Goal: Task Accomplishment & Management: Manage account settings

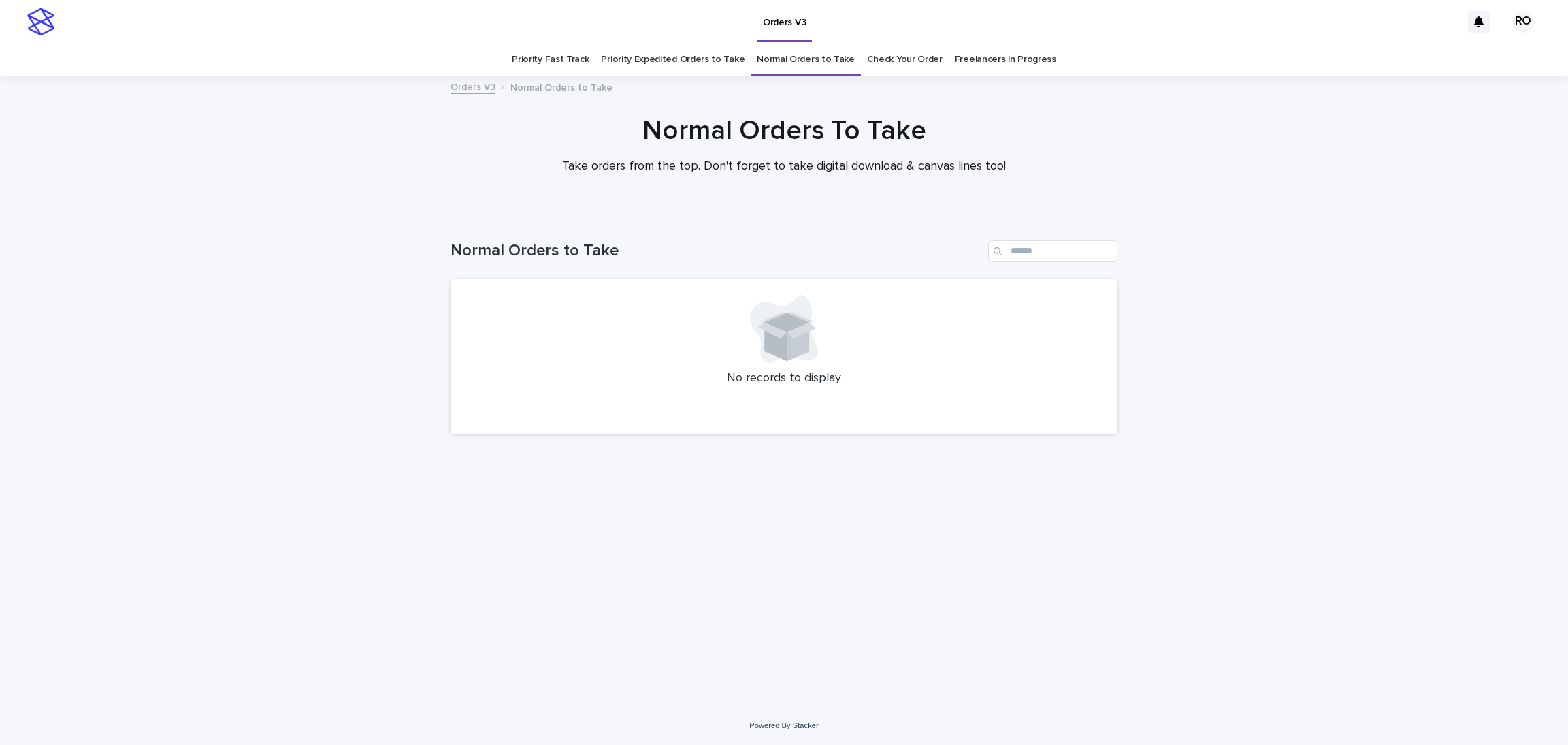
click at [880, 49] on link "Check Your Order" at bounding box center [904, 60] width 75 height 32
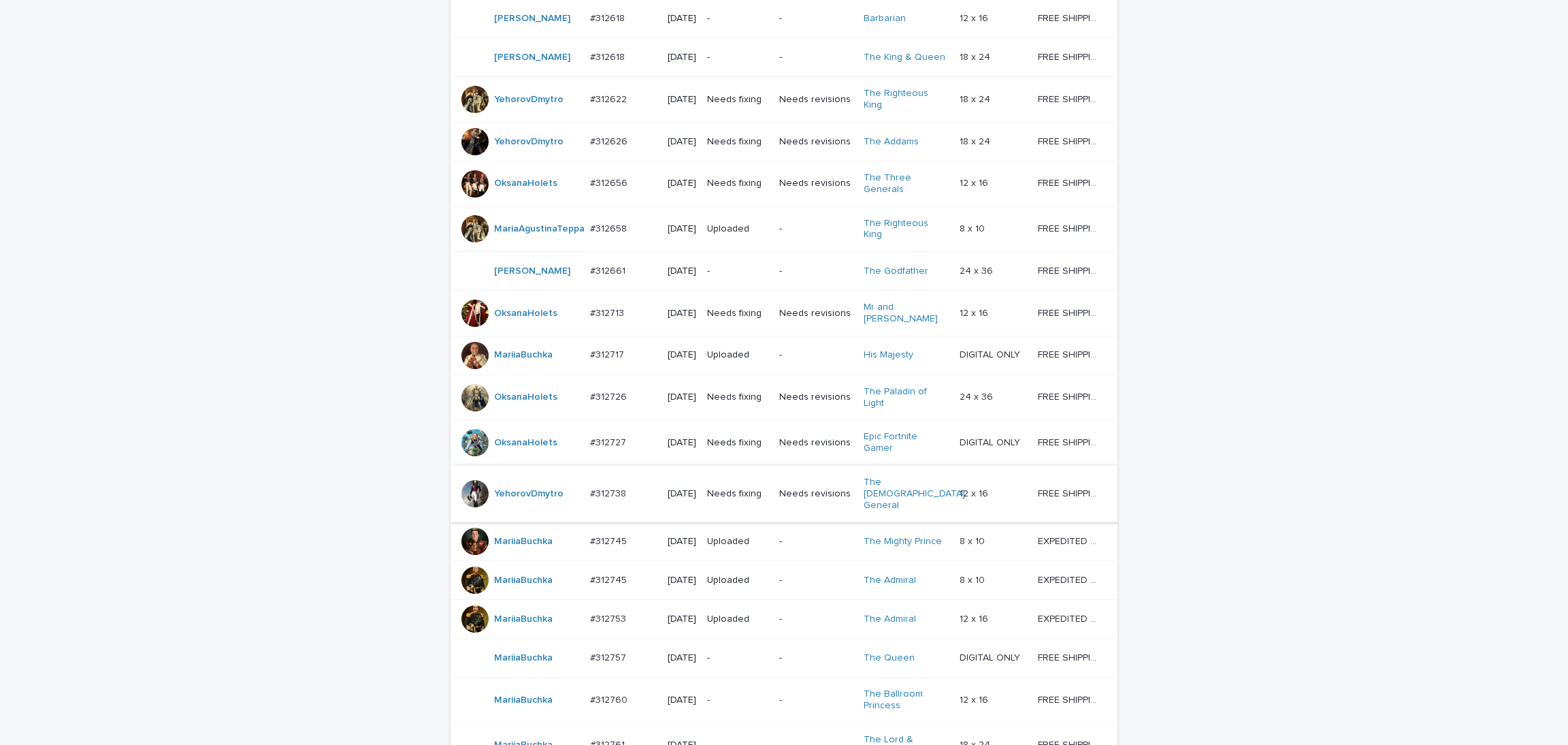
scroll to position [377, 0]
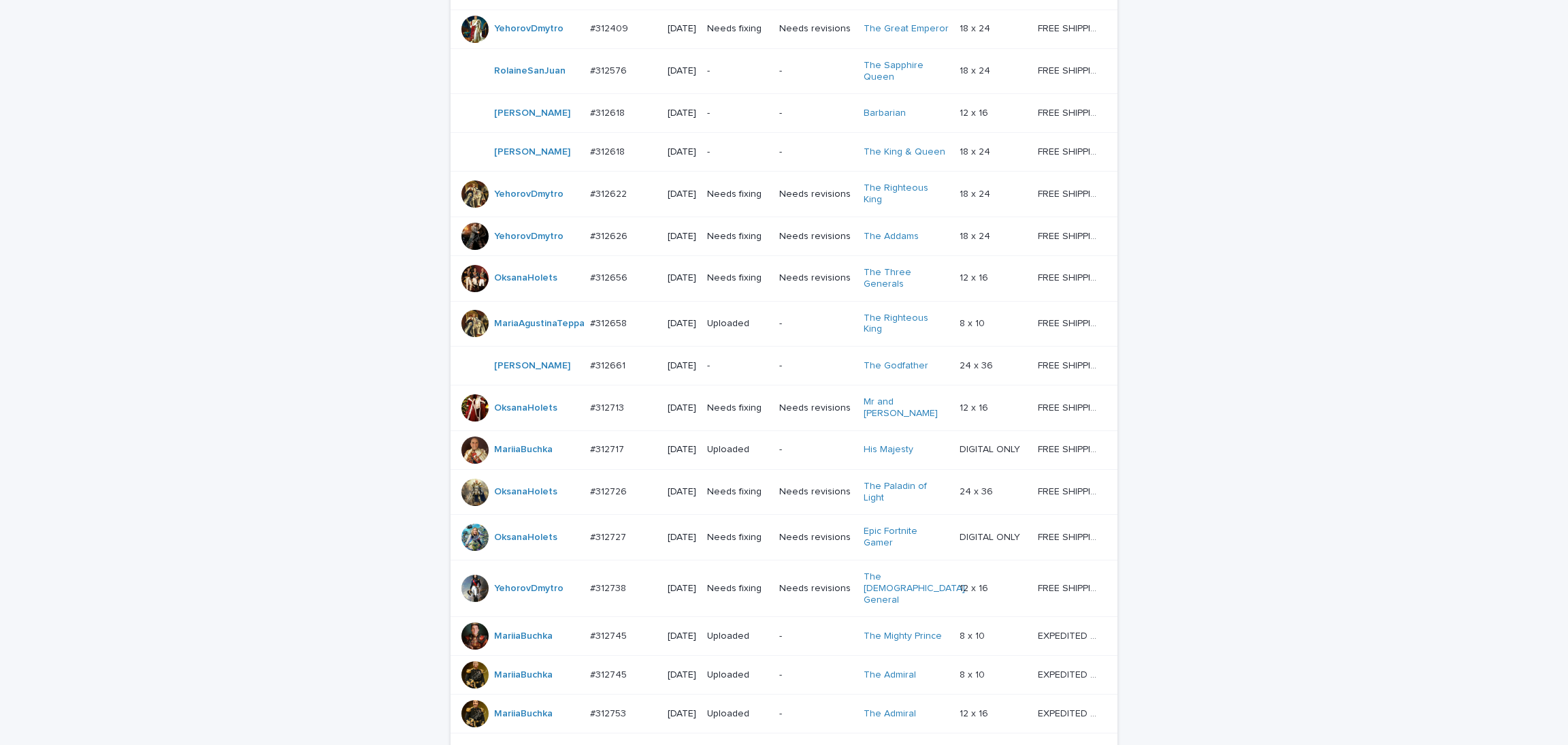
click at [724, 77] on p "-" at bounding box center [737, 71] width 61 height 11
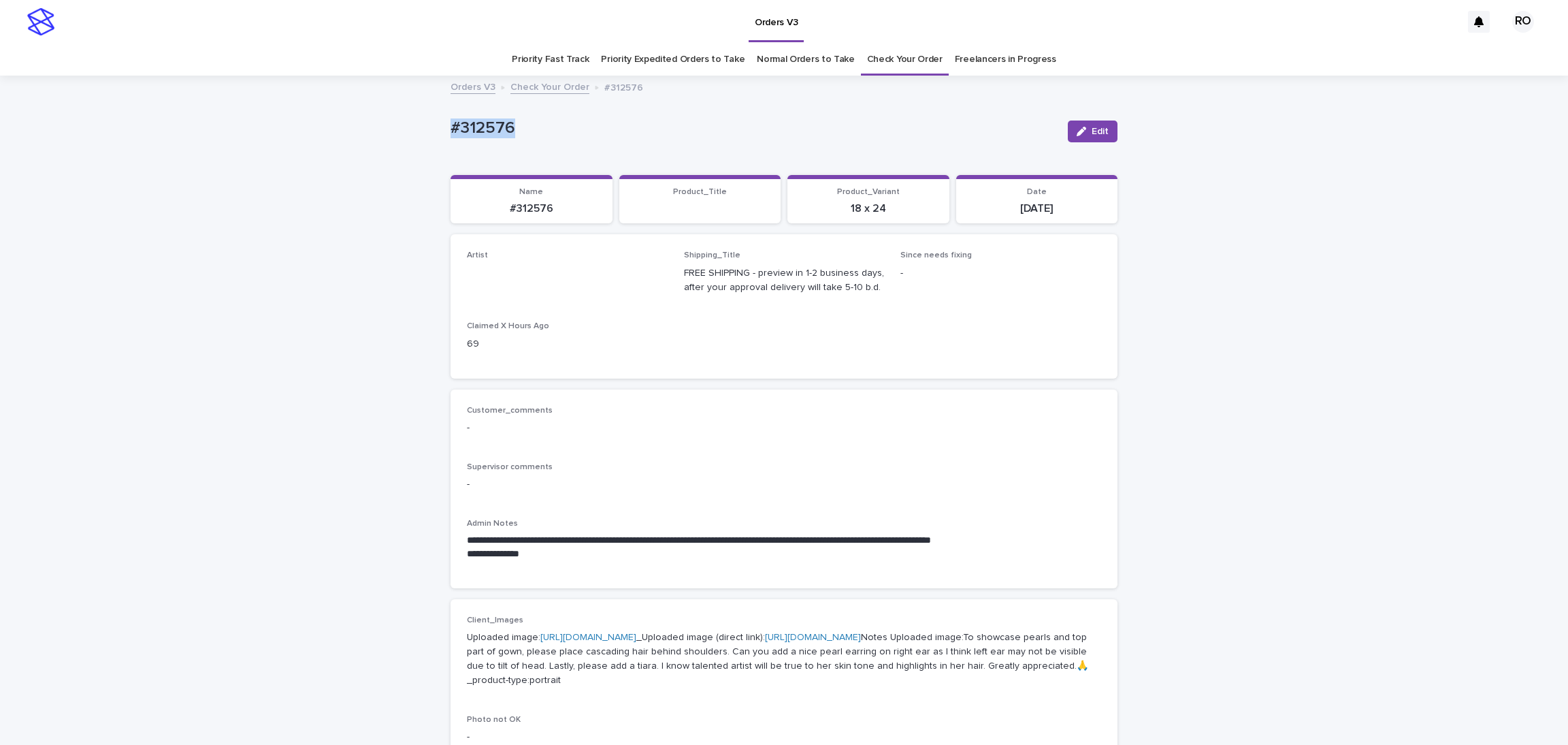
drag, startPoint x: 460, startPoint y: 127, endPoint x: 528, endPoint y: 120, distance: 68.4
click at [529, 120] on div "**********" at bounding box center [783, 691] width 680 height 1228
copy p "#312576"
drag, startPoint x: 1086, startPoint y: 128, endPoint x: 953, endPoint y: 243, distance: 175.8
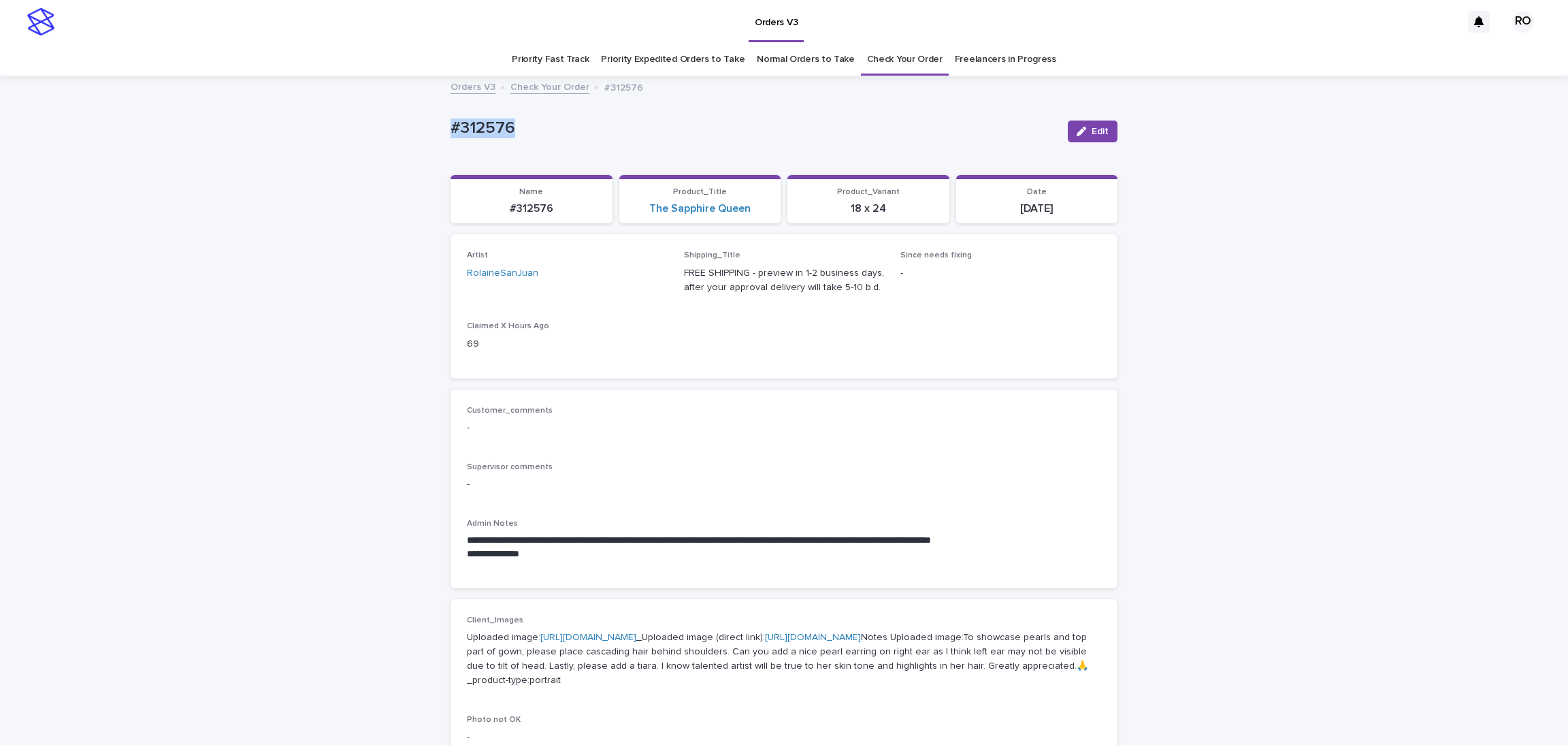
click at [1091, 127] on span "Edit" at bounding box center [1100, 132] width 17 height 10
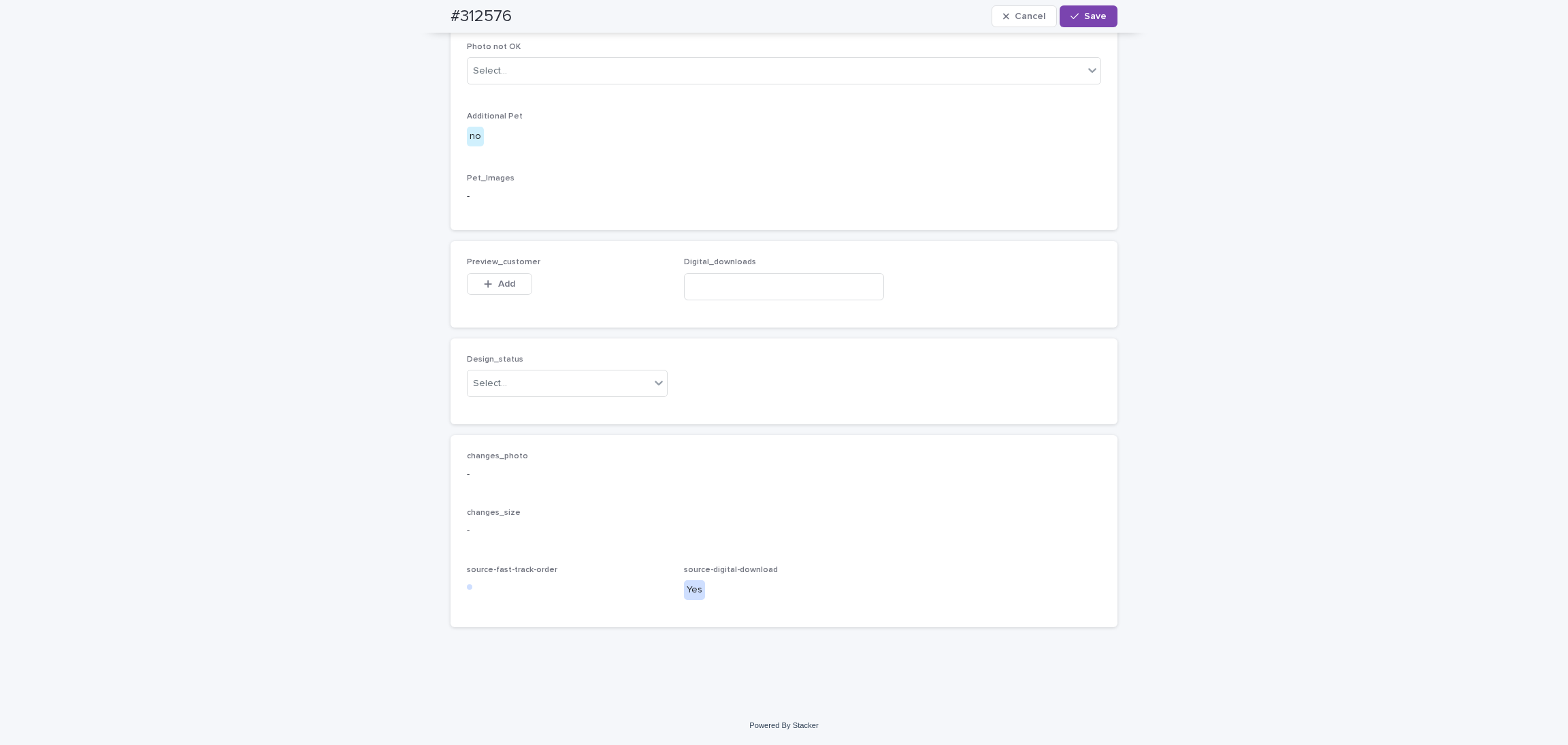
scroll to position [743, 0]
click at [491, 273] on button "Add" at bounding box center [499, 283] width 65 height 22
click at [476, 290] on button "Add" at bounding box center [499, 283] width 65 height 22
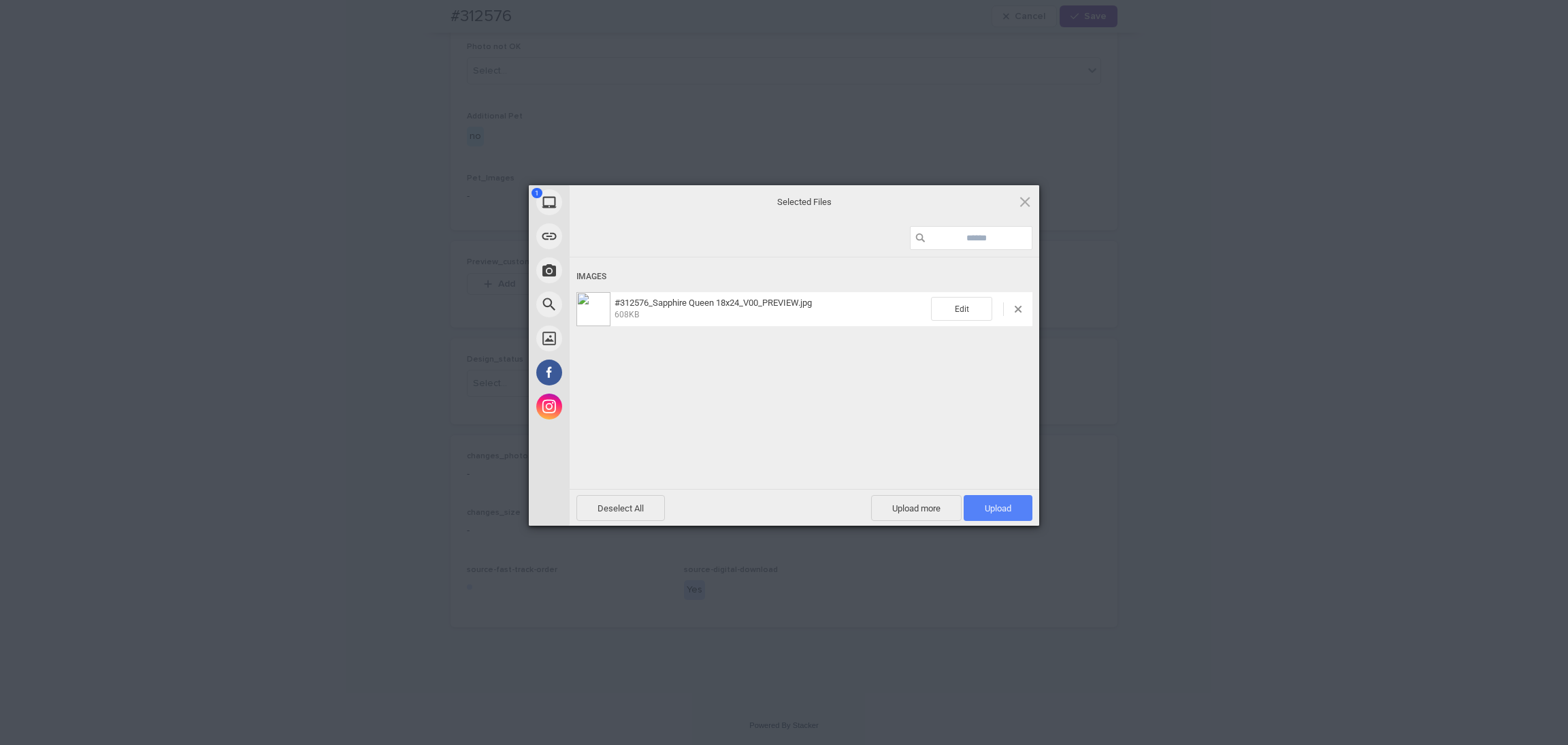
click at [974, 505] on span "Upload 1" at bounding box center [998, 507] width 69 height 26
click at [944, 417] on div "Uploading #312576_Sapphire Queen 18x24_V00_PREVIEW.jpg 0.00B / 608KB" at bounding box center [804, 393] width 469 height 272
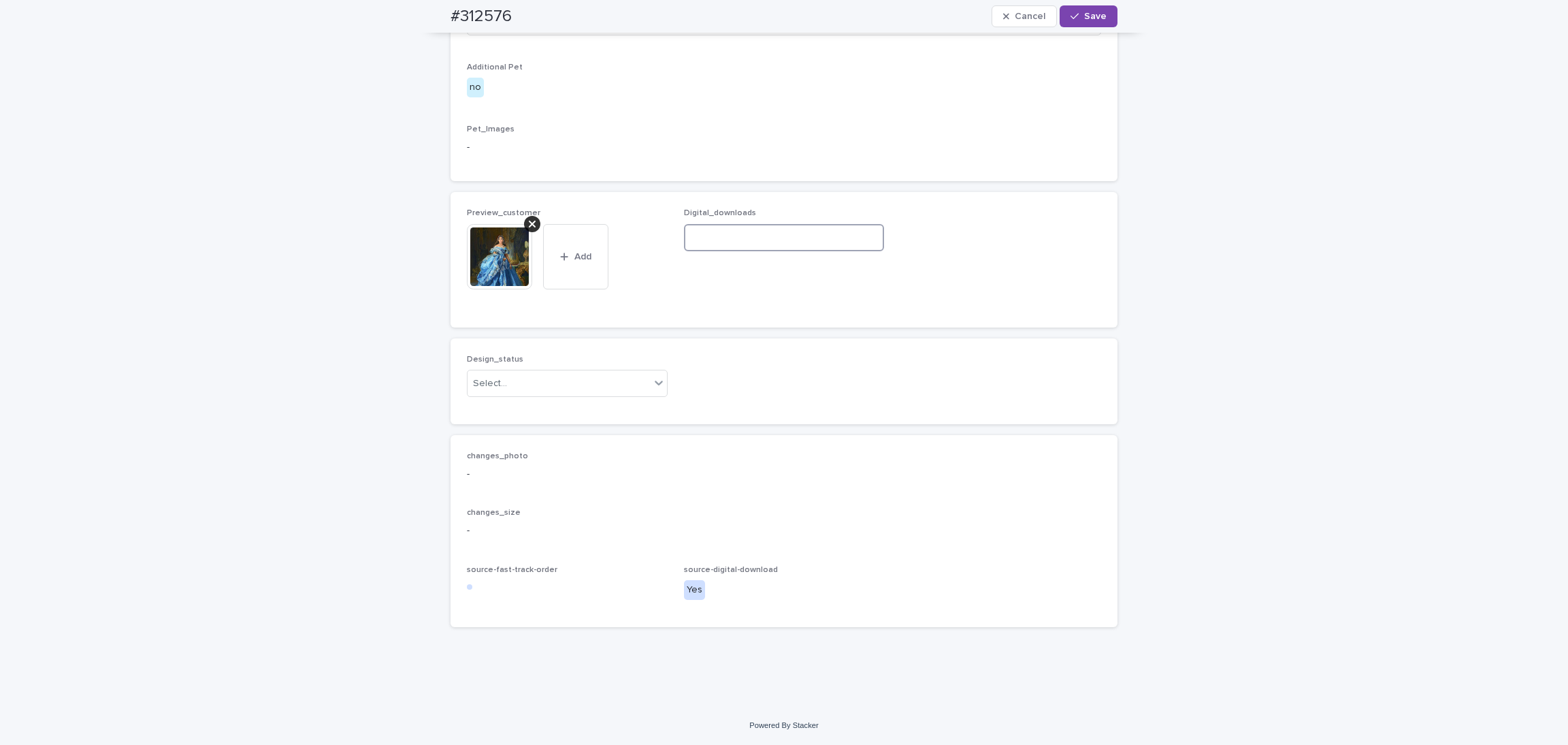
click at [760, 251] on input at bounding box center [784, 238] width 200 height 28
paste input "**********"
type input "**********"
click at [542, 395] on div "Select..." at bounding box center [558, 383] width 182 height 23
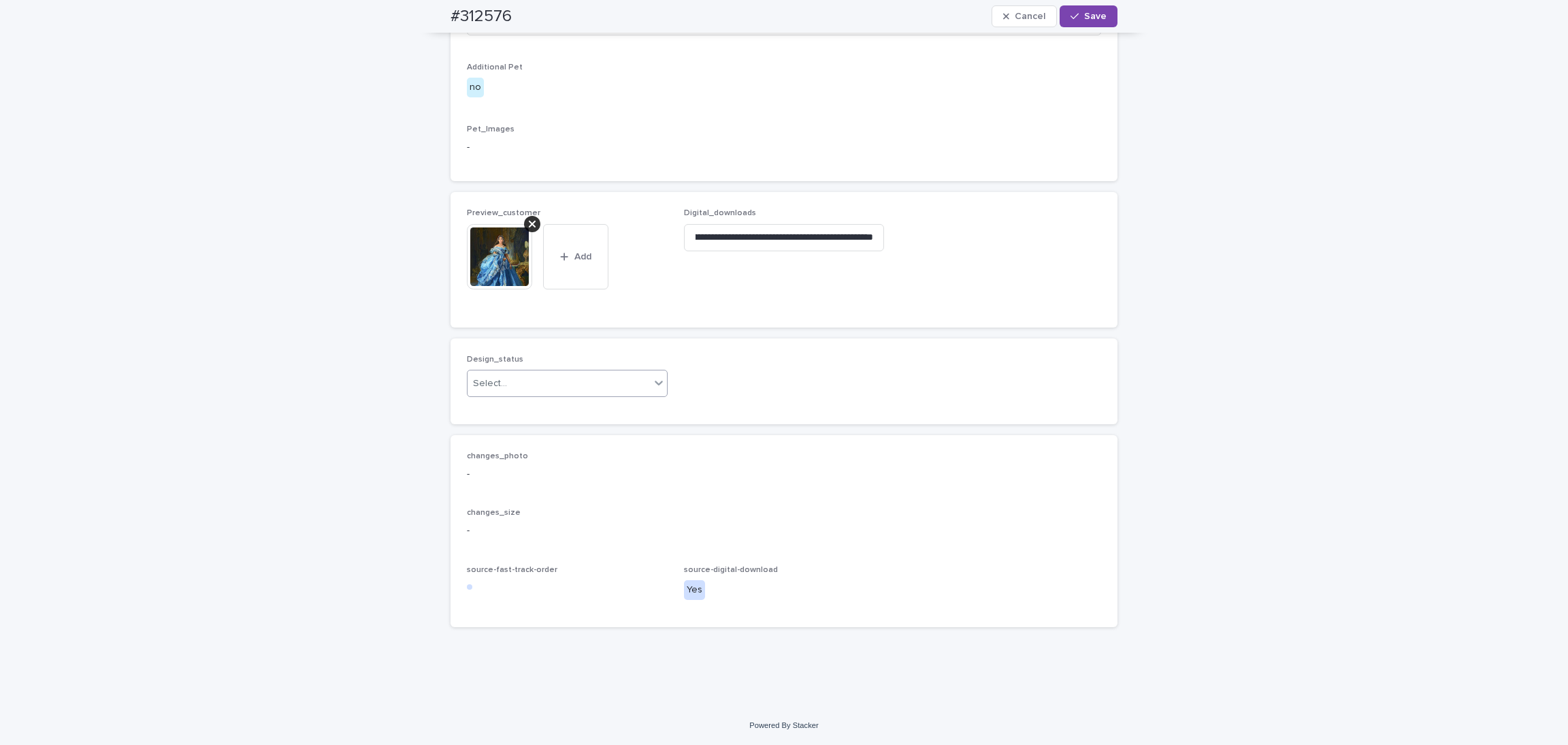
scroll to position [0, 0]
click at [524, 462] on div "Uploaded" at bounding box center [559, 459] width 199 height 24
click at [1080, 9] on button "Save" at bounding box center [1088, 16] width 58 height 22
